Goal: Task Accomplishment & Management: Use online tool/utility

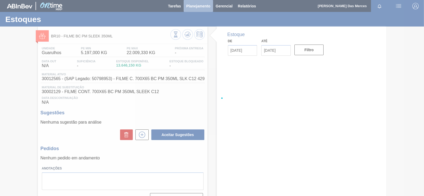
click at [189, 8] on main "Tarefas Planejamento Gerencial Relatórios [PERSON_NAME] Das Merces Marcar todas…" at bounding box center [212, 98] width 424 height 196
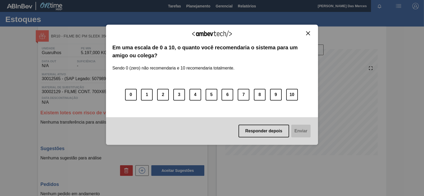
click at [311, 38] on div "Agradecemos seu feedback!" at bounding box center [211, 37] width 199 height 12
click at [307, 32] on img "Close" at bounding box center [308, 33] width 4 height 4
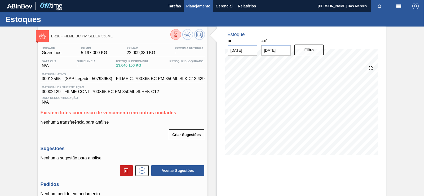
click at [201, 7] on span "Planejamento" at bounding box center [198, 6] width 24 height 6
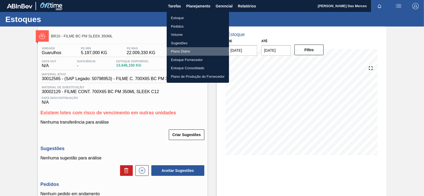
click at [183, 51] on li "Plano Diário" at bounding box center [198, 51] width 62 height 8
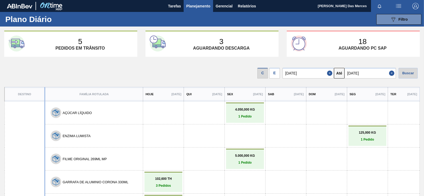
click at [277, 71] on div "E" at bounding box center [275, 73] width 11 height 11
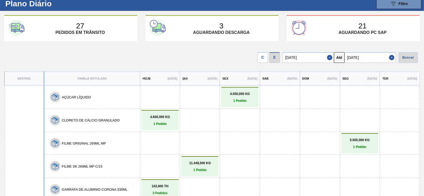
scroll to position [22, 0]
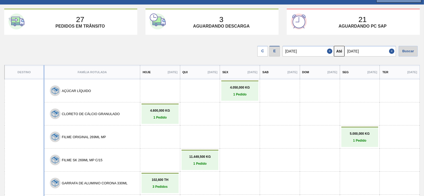
drag, startPoint x: 154, startPoint y: 99, endPoint x: 153, endPoint y: 104, distance: 5.3
drag, startPoint x: 165, startPoint y: 98, endPoint x: 164, endPoint y: 110, distance: 12.0
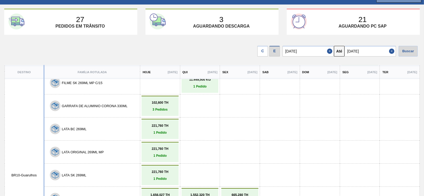
drag, startPoint x: 182, startPoint y: 91, endPoint x: 177, endPoint y: 119, distance: 28.2
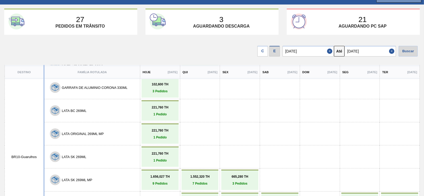
drag, startPoint x: 184, startPoint y: 125, endPoint x: 179, endPoint y: 157, distance: 32.8
click at [419, 121] on div "27 Pedidos em trânsito 3 Aguardando descarga 21 Aguardando PC SAP C E [DATE] At…" at bounding box center [212, 88] width 424 height 158
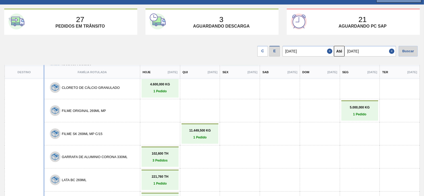
scroll to position [10, 0]
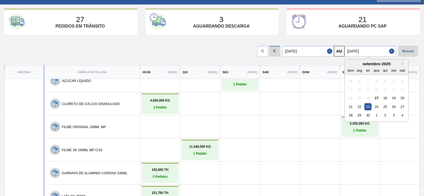
click at [358, 49] on input "[DATE]" at bounding box center [370, 51] width 51 height 11
click at [404, 106] on div "27" at bounding box center [402, 106] width 7 height 7
type input "[DATE]"
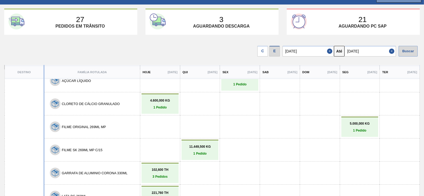
click at [414, 54] on div "Buscar" at bounding box center [408, 51] width 19 height 11
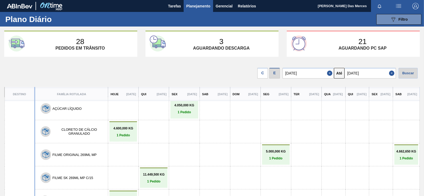
scroll to position [0, 0]
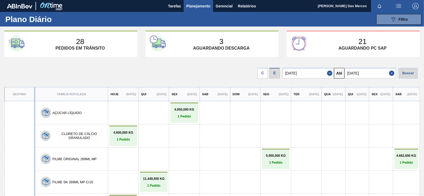
drag, startPoint x: 298, startPoint y: 90, endPoint x: 242, endPoint y: 70, distance: 59.7
click at [242, 70] on div "C E [DATE] Até [DATE] Buscar" at bounding box center [212, 72] width 424 height 22
